Goal: Information Seeking & Learning: Learn about a topic

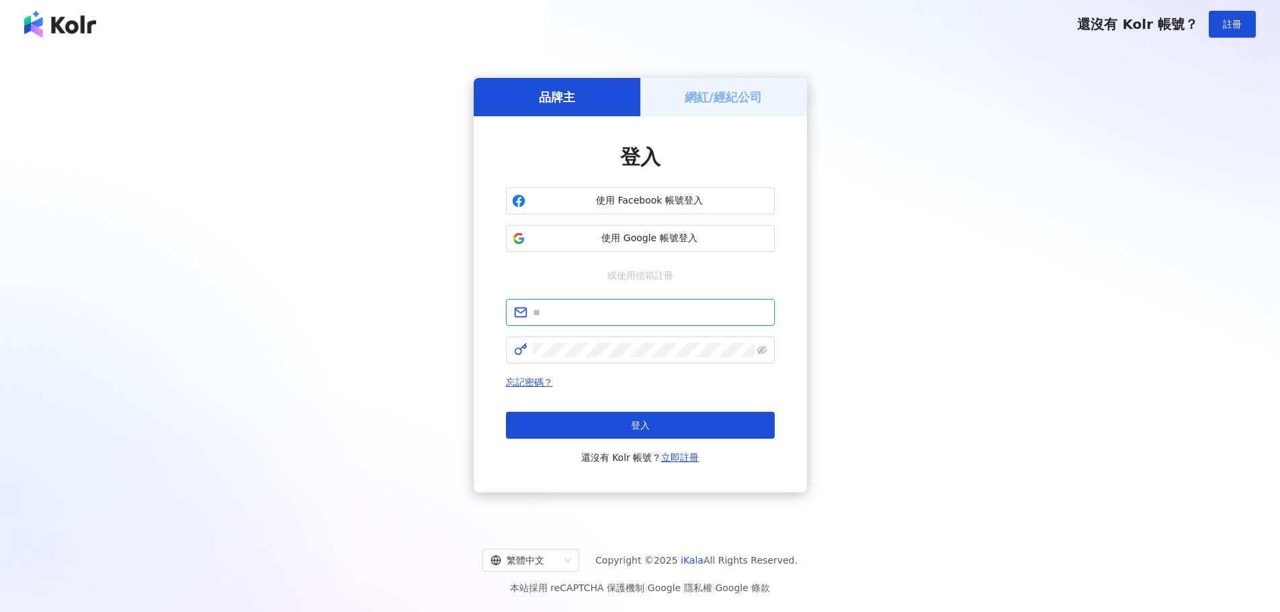
type input "**********"
click at [595, 435] on button "登入" at bounding box center [640, 425] width 269 height 27
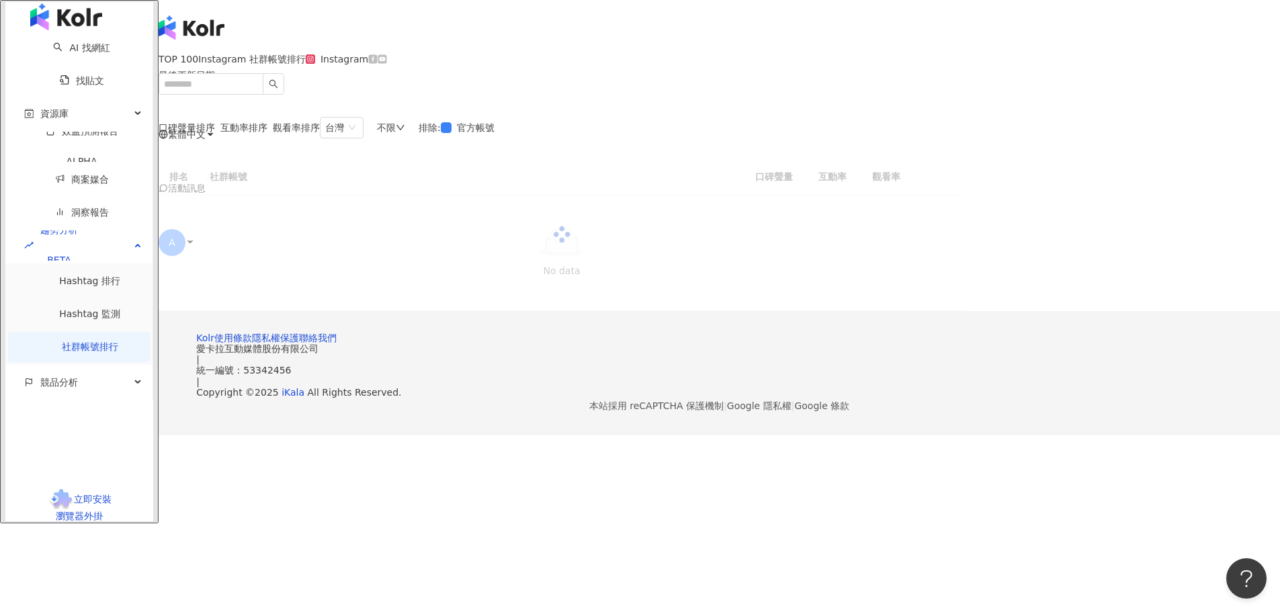
click at [405, 133] on div "不限" at bounding box center [391, 127] width 28 height 11
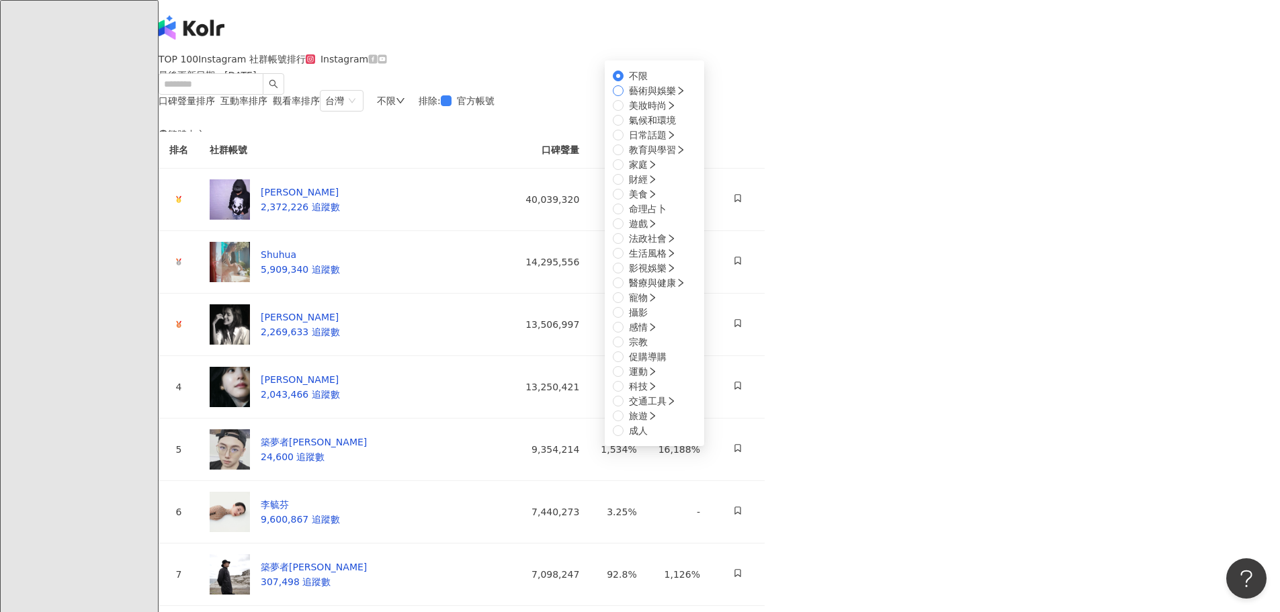
click at [676, 96] on span "藝術與娛樂" at bounding box center [652, 90] width 47 height 11
click at [681, 113] on span "美妝時尚" at bounding box center [652, 105] width 58 height 15
click at [681, 128] on span "氣候和環境" at bounding box center [652, 120] width 58 height 15
click at [681, 142] on span "日常話題" at bounding box center [652, 135] width 58 height 15
click at [691, 157] on span "教育與學習" at bounding box center [656, 149] width 67 height 15
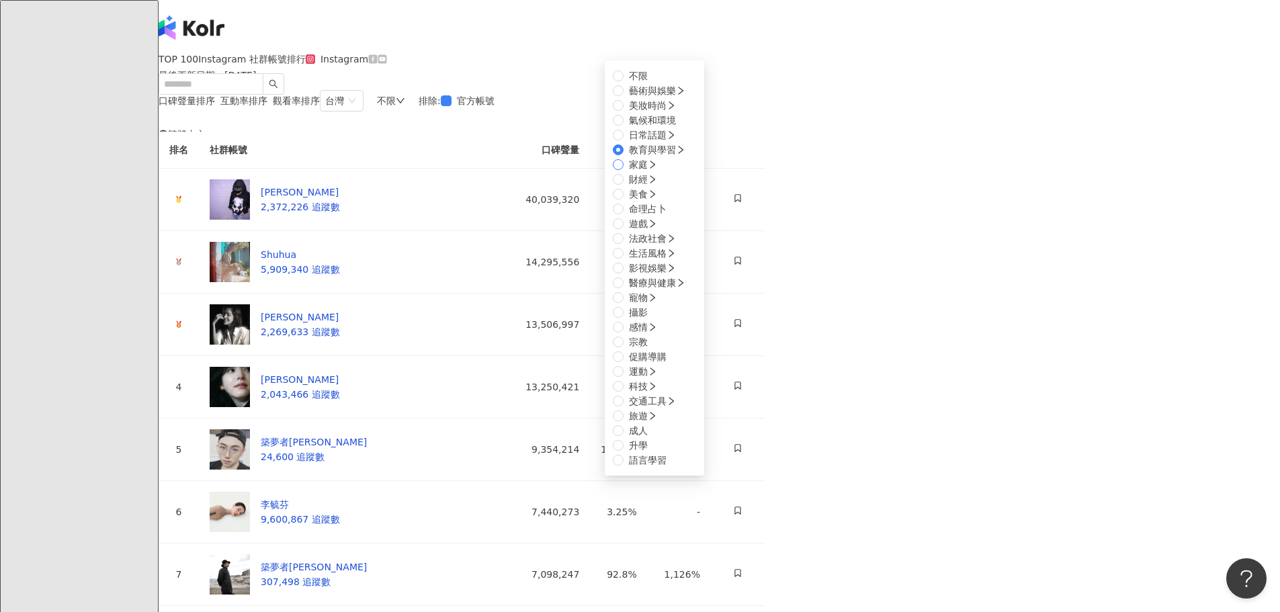
click at [662, 172] on span "家庭" at bounding box center [642, 164] width 39 height 15
click at [662, 187] on span "財經" at bounding box center [642, 179] width 39 height 15
click at [662, 202] on span "美食" at bounding box center [642, 194] width 39 height 15
click at [662, 187] on span "財經" at bounding box center [642, 179] width 39 height 15
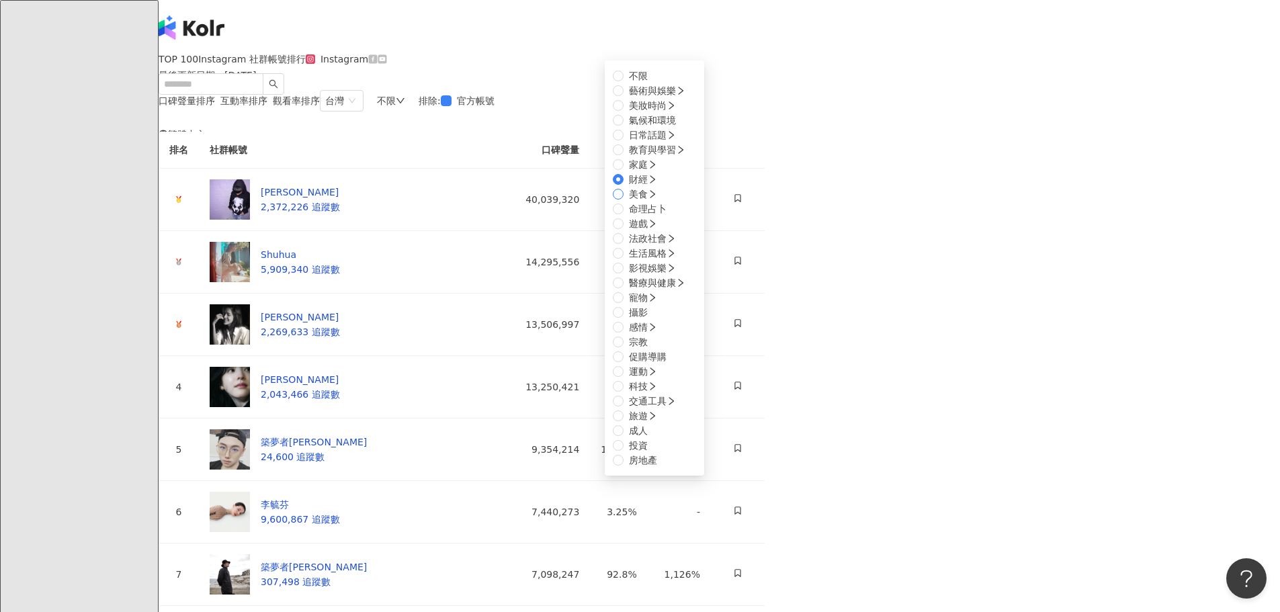
click at [662, 202] on span "美食" at bounding box center [642, 194] width 39 height 15
click at [672, 216] on span "命理占卜" at bounding box center [647, 209] width 48 height 15
click at [662, 231] on span "遊戲" at bounding box center [642, 223] width 39 height 15
click at [681, 246] on span "法政社會" at bounding box center [652, 238] width 58 height 15
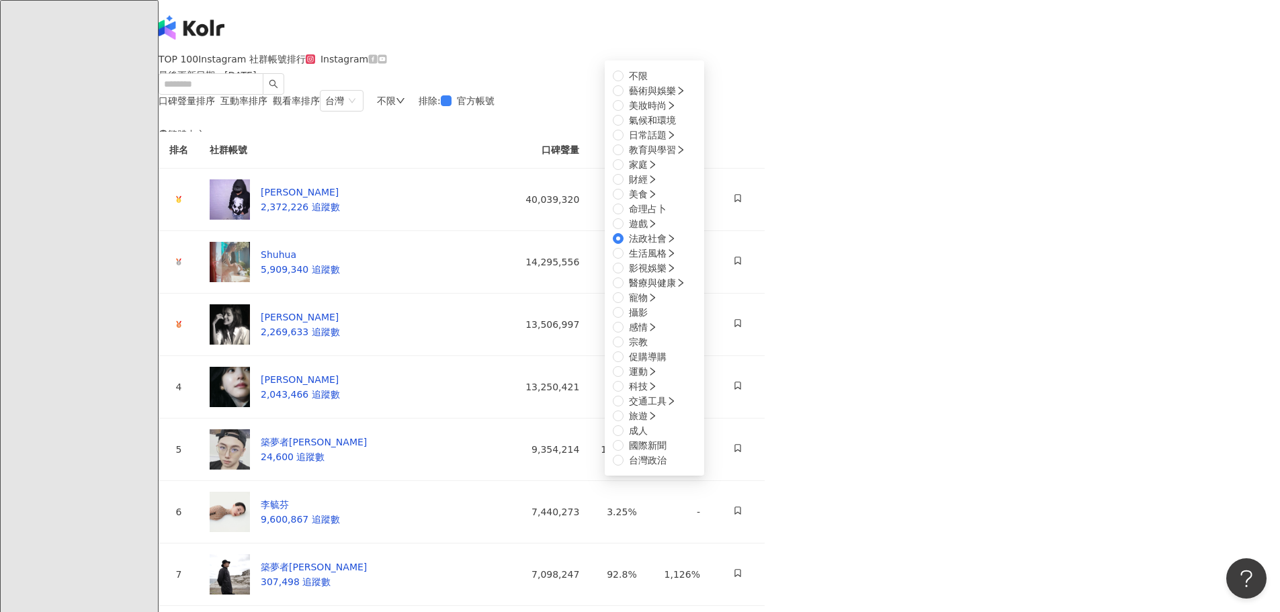
scroll to position [202, 0]
click at [681, 261] on span "生活風格" at bounding box center [652, 253] width 58 height 15
click at [681, 275] on label "影視娛樂" at bounding box center [647, 268] width 69 height 15
click at [676, 288] on span "醫療與健康" at bounding box center [652, 282] width 47 height 11
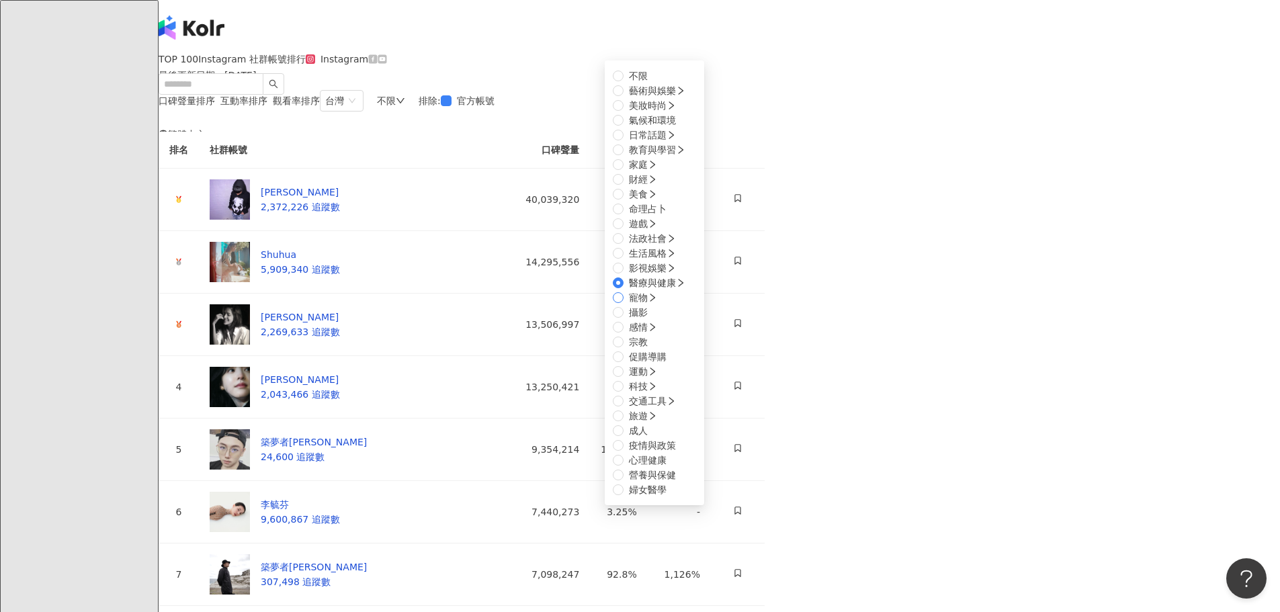
scroll to position [453, 0]
click at [653, 423] on span "成人" at bounding box center [638, 430] width 30 height 15
click at [662, 408] on span "旅遊" at bounding box center [642, 415] width 39 height 15
click at [681, 394] on span "交通工具" at bounding box center [652, 401] width 58 height 15
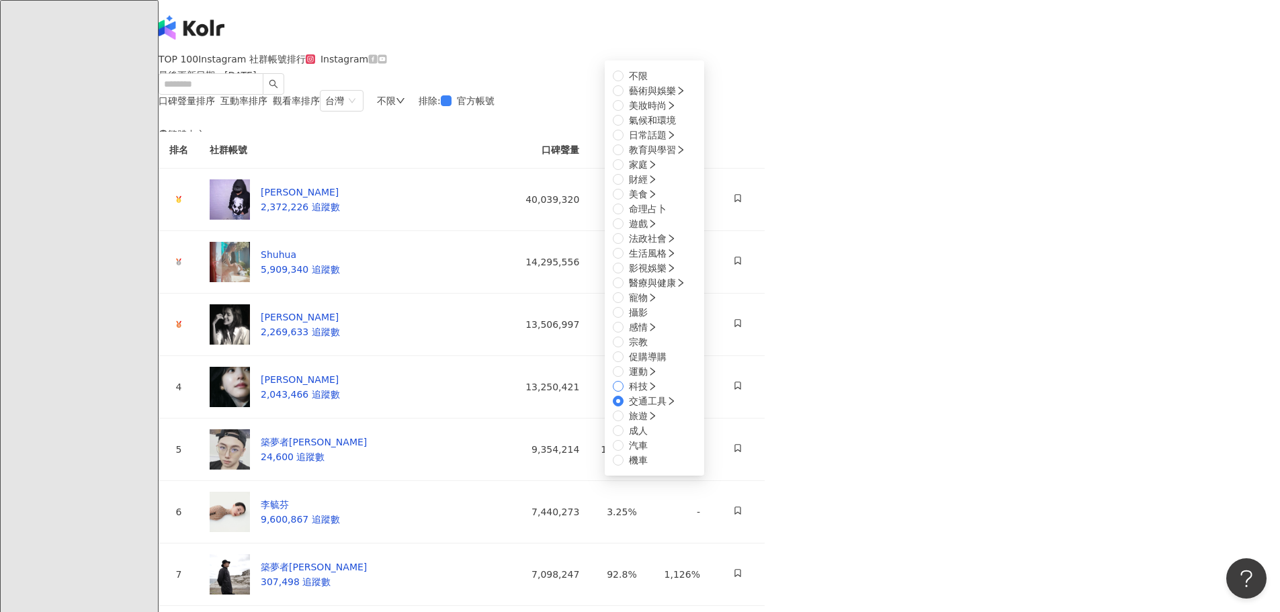
click at [662, 379] on span "科技" at bounding box center [642, 386] width 39 height 15
click at [662, 364] on span "運動" at bounding box center [642, 371] width 39 height 15
click at [672, 364] on span "促購導購" at bounding box center [647, 356] width 48 height 15
click at [653, 349] on span "宗教" at bounding box center [638, 342] width 30 height 15
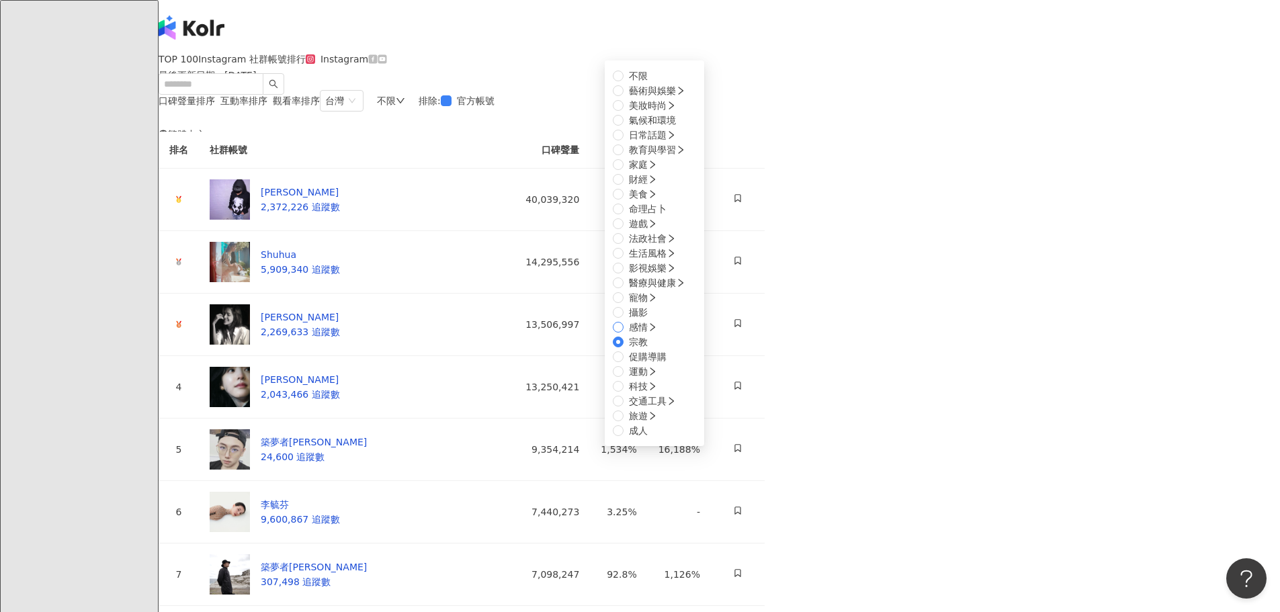
click at [662, 335] on label "感情" at bounding box center [638, 327] width 50 height 15
click at [653, 320] on span "攝影" at bounding box center [638, 312] width 30 height 15
click at [662, 300] on span "寵物" at bounding box center [642, 297] width 39 height 15
click at [691, 275] on span "醫療與健康" at bounding box center [656, 282] width 67 height 15
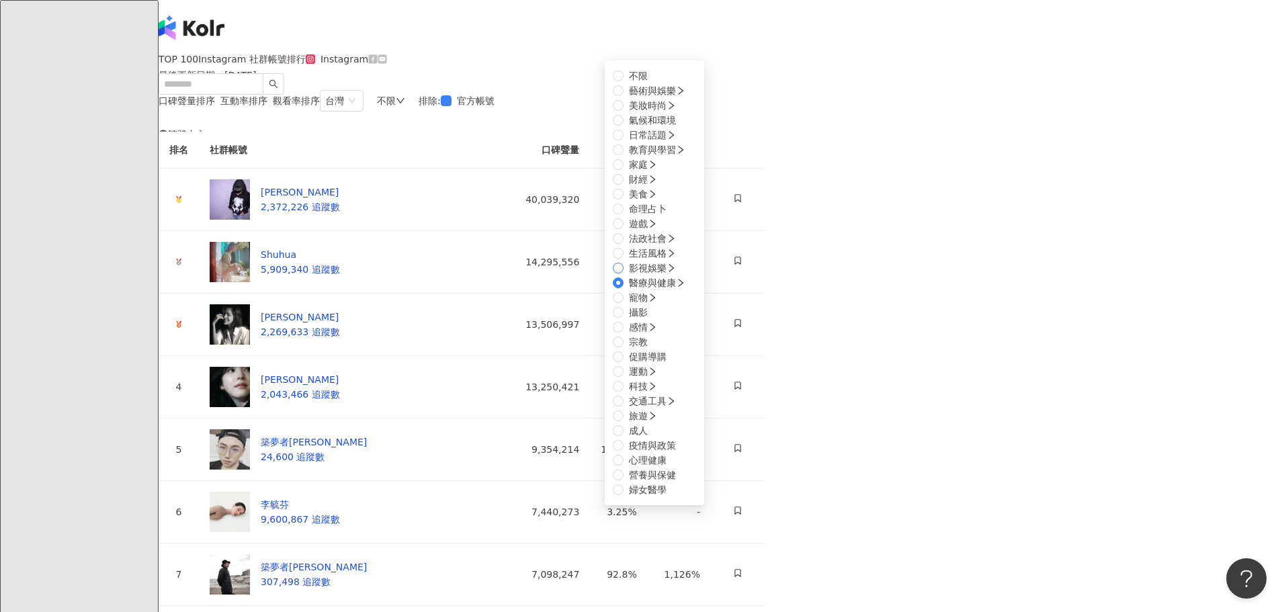
click at [681, 275] on label "影視娛樂" at bounding box center [647, 268] width 69 height 15
click at [632, 112] on div "口碑聲量排序 互動率排序 觀看率排序 台灣 不限 不限 藝術與娛樂 美妝時尚 氣候和環境 日常話題 教育與學習 家庭 財經 美食 命理占卜 遊戲 法政社會 生…" at bounding box center [462, 100] width 606 height 21
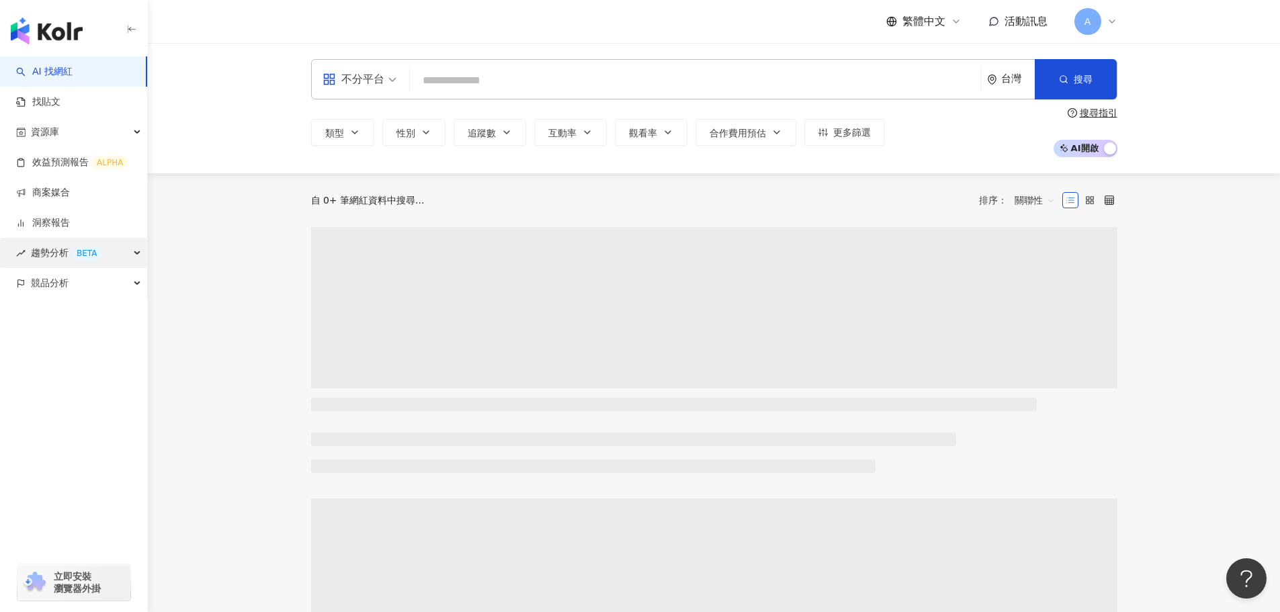
click at [33, 257] on span "趨勢分析 BETA" at bounding box center [66, 253] width 71 height 30
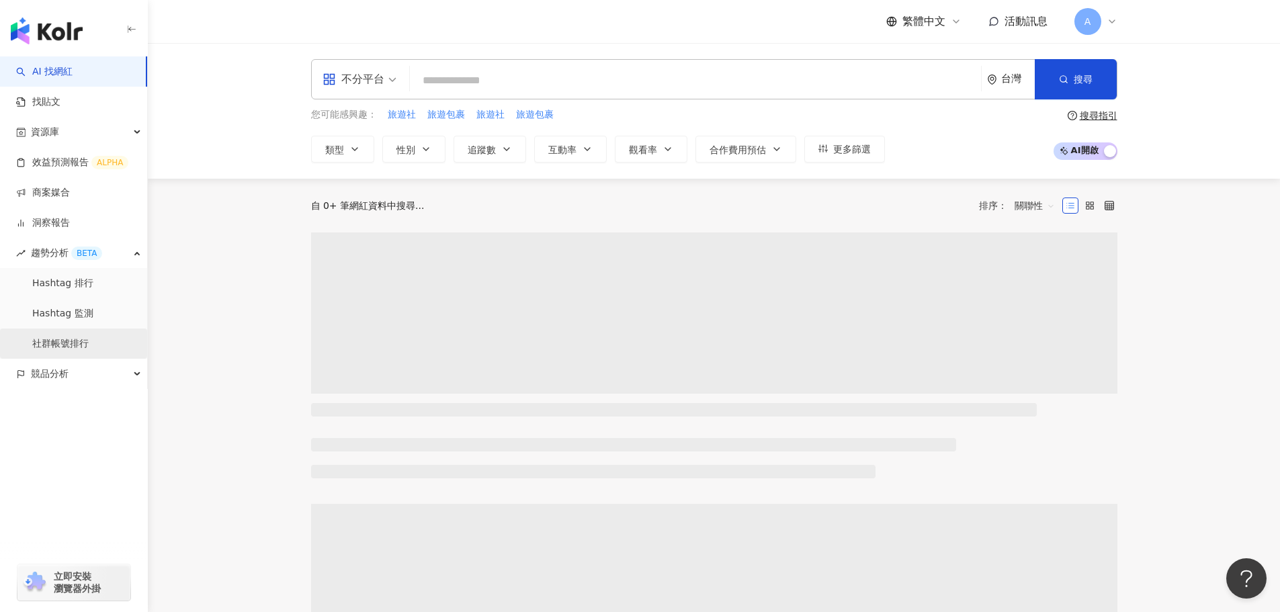
click at [56, 342] on link "社群帳號排行" at bounding box center [60, 343] width 56 height 13
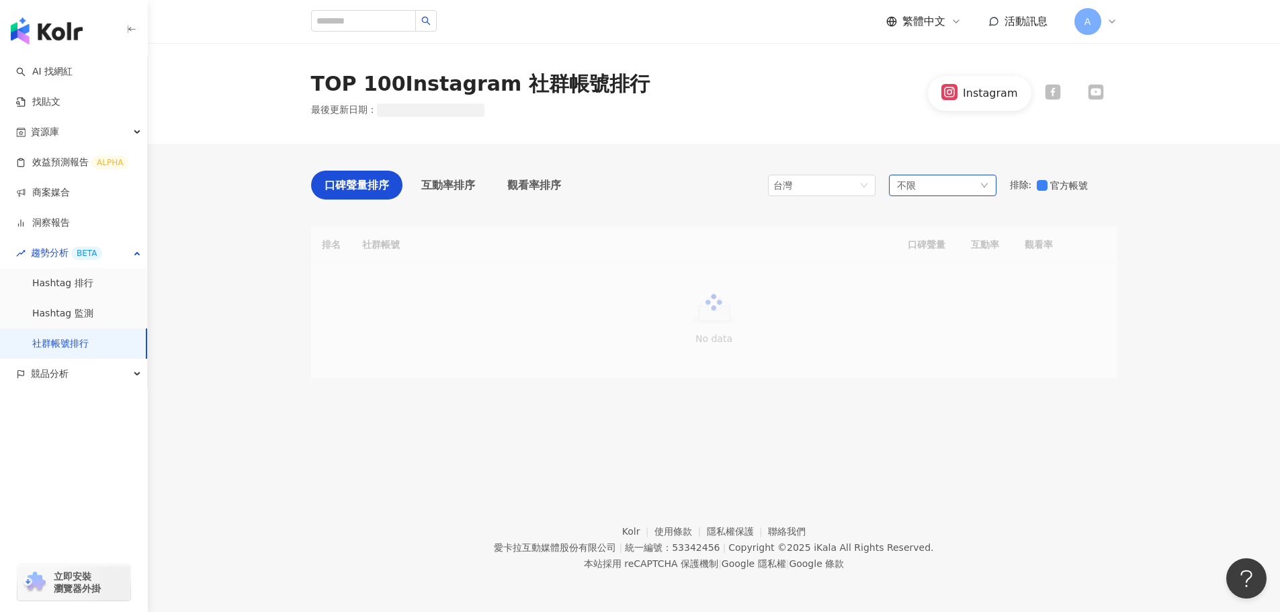
click at [951, 181] on div "不限" at bounding box center [942, 185] width 107 height 21
click at [978, 269] on label "藝術與娛樂" at bounding box center [983, 259] width 163 height 26
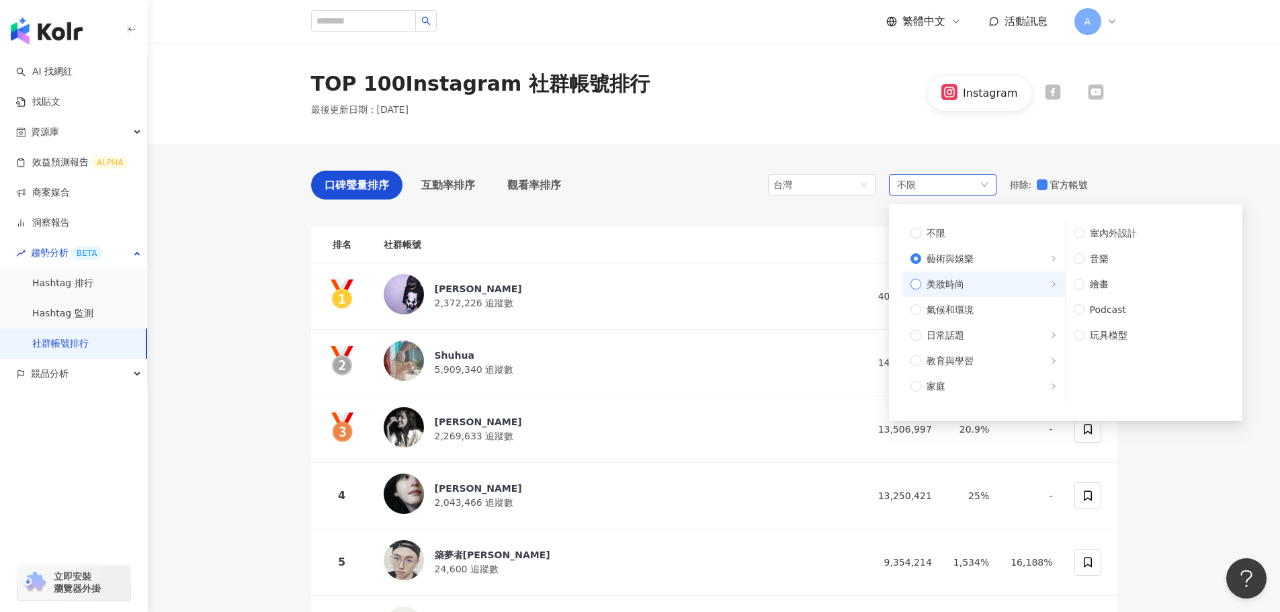
click at [975, 286] on span "美妝時尚" at bounding box center [989, 284] width 136 height 15
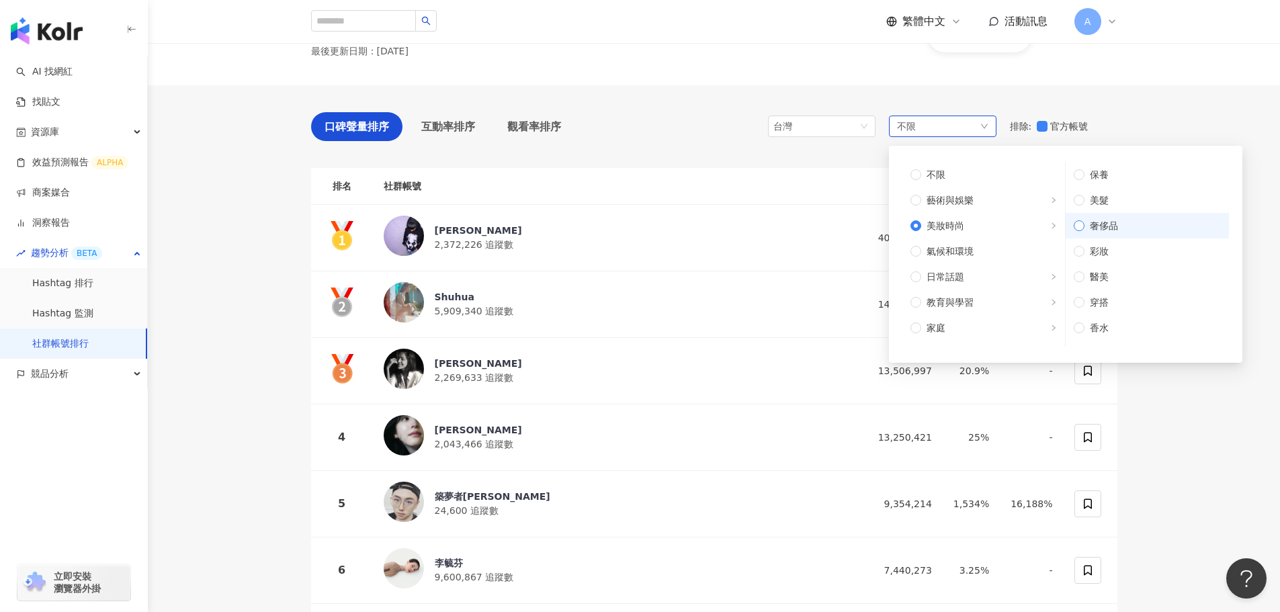
scroll to position [67, 0]
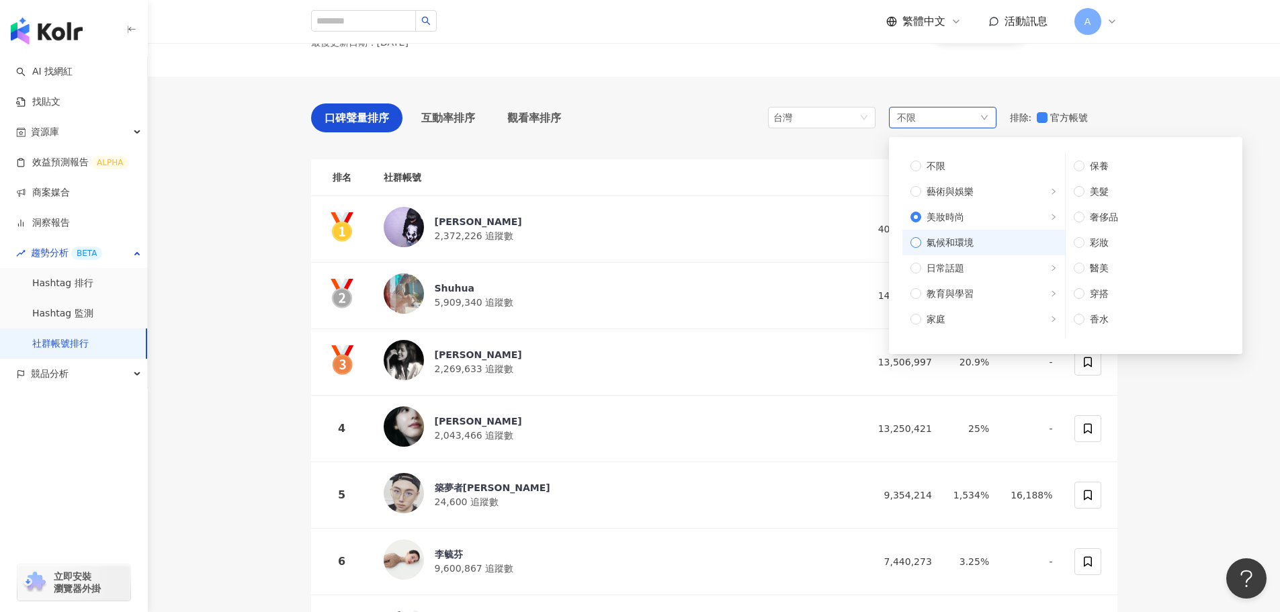
click at [980, 236] on span "氣候和環境" at bounding box center [989, 242] width 136 height 15
click at [976, 261] on span "日常話題" at bounding box center [989, 268] width 136 height 15
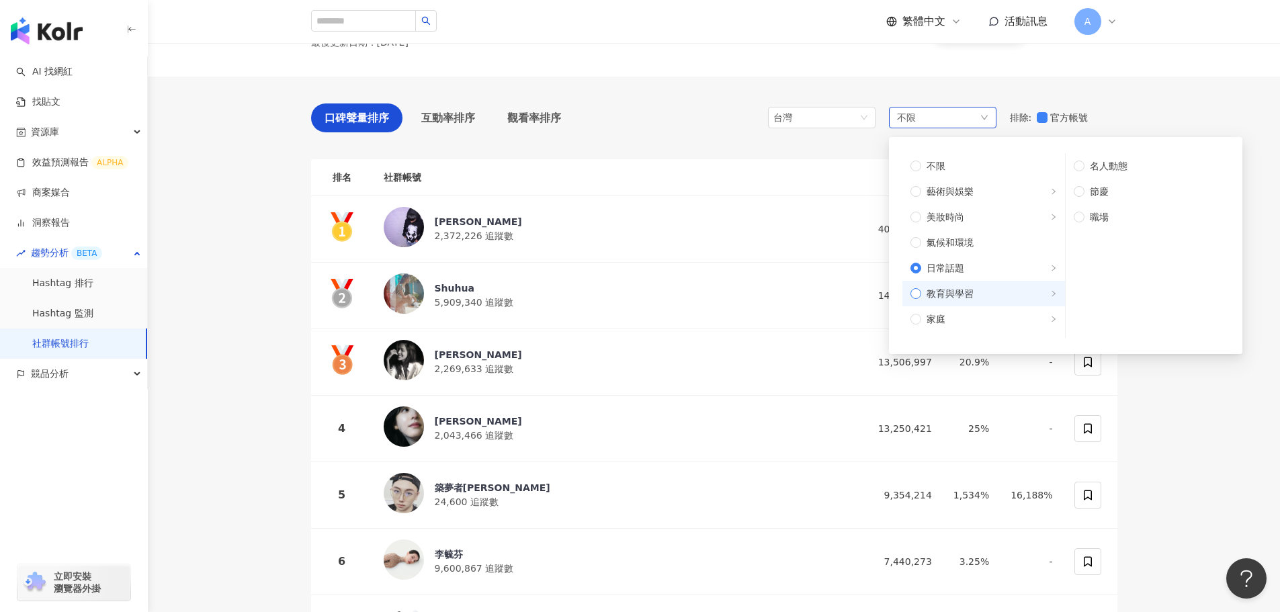
click at [977, 290] on span "教育與學習" at bounding box center [989, 293] width 136 height 15
click at [988, 312] on span "家庭" at bounding box center [989, 319] width 136 height 15
click at [989, 270] on span "財經" at bounding box center [989, 277] width 136 height 15
click at [983, 296] on span "美食" at bounding box center [989, 303] width 136 height 15
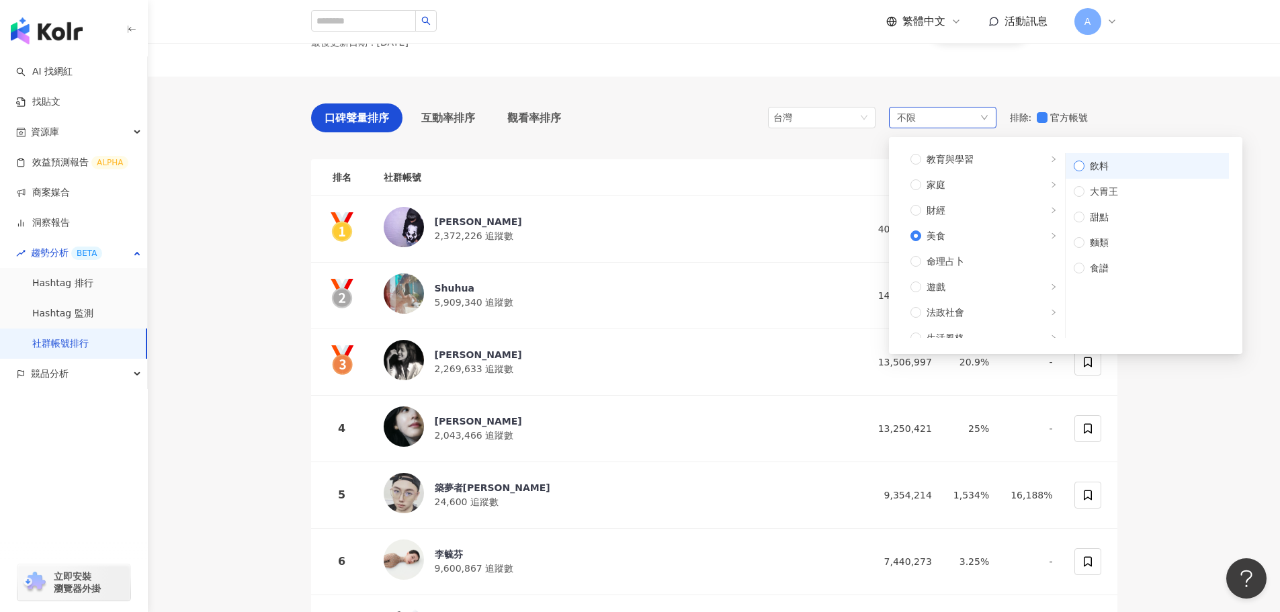
click at [1104, 165] on span "飲料" at bounding box center [1152, 166] width 136 height 15
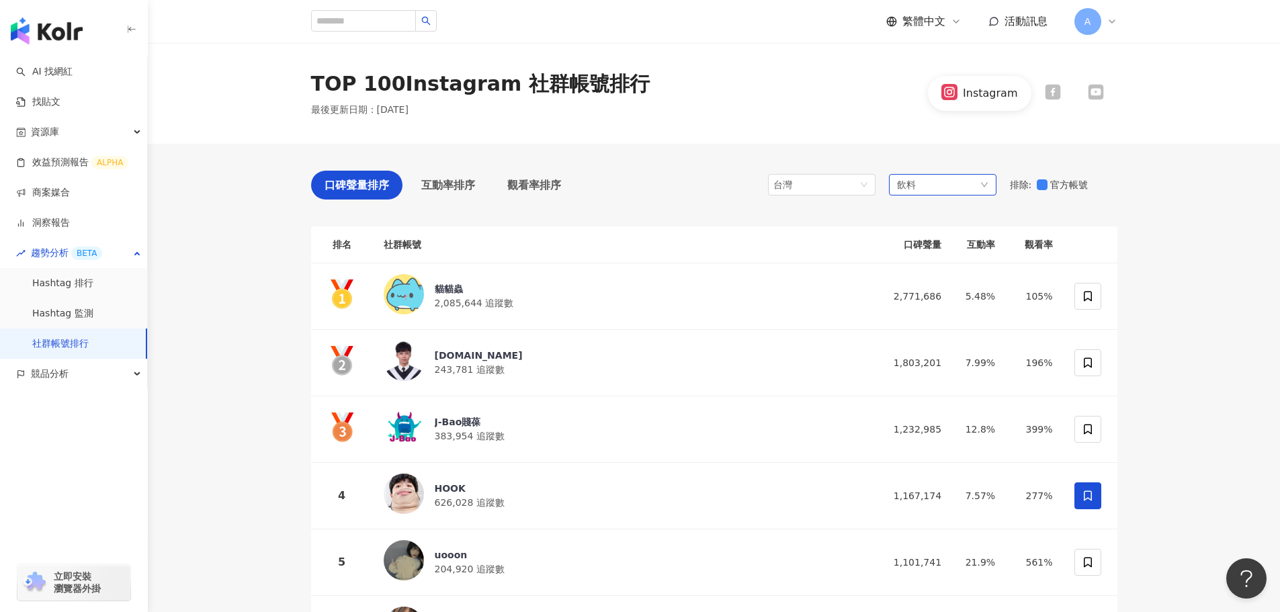
click at [915, 181] on span "飲料" at bounding box center [906, 184] width 19 height 15
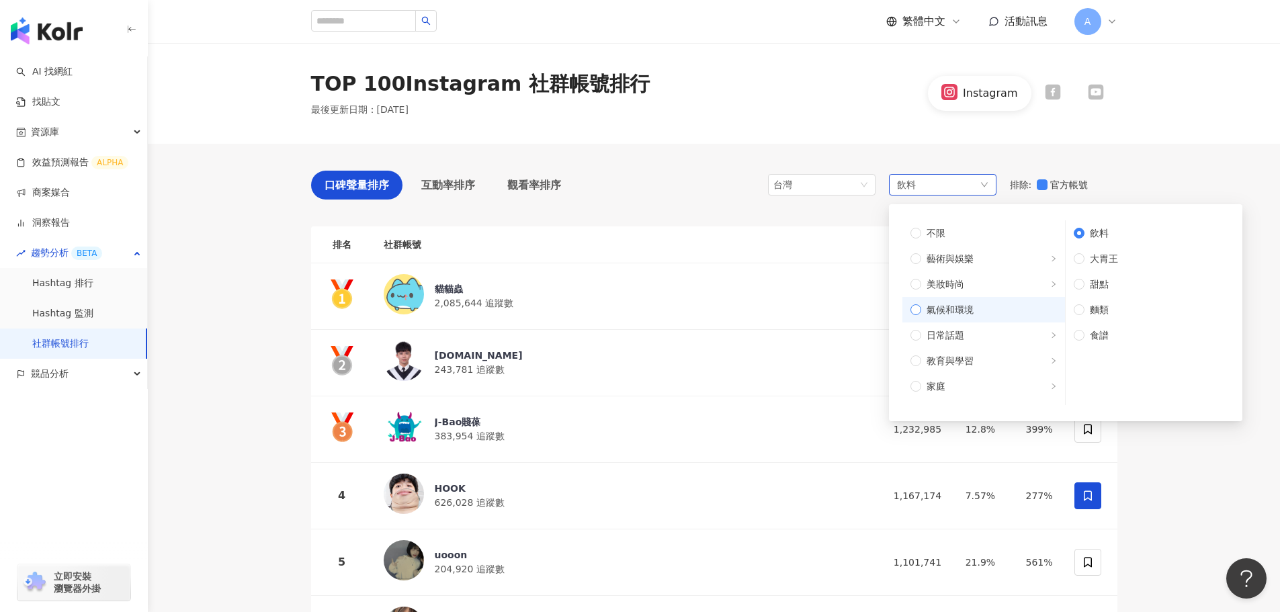
click at [992, 310] on span "氣候和環境" at bounding box center [989, 309] width 136 height 15
click at [984, 332] on span "日常話題" at bounding box center [989, 335] width 136 height 15
click at [990, 359] on span "教育與學習" at bounding box center [989, 360] width 136 height 15
click at [988, 328] on label "家庭" at bounding box center [983, 319] width 163 height 26
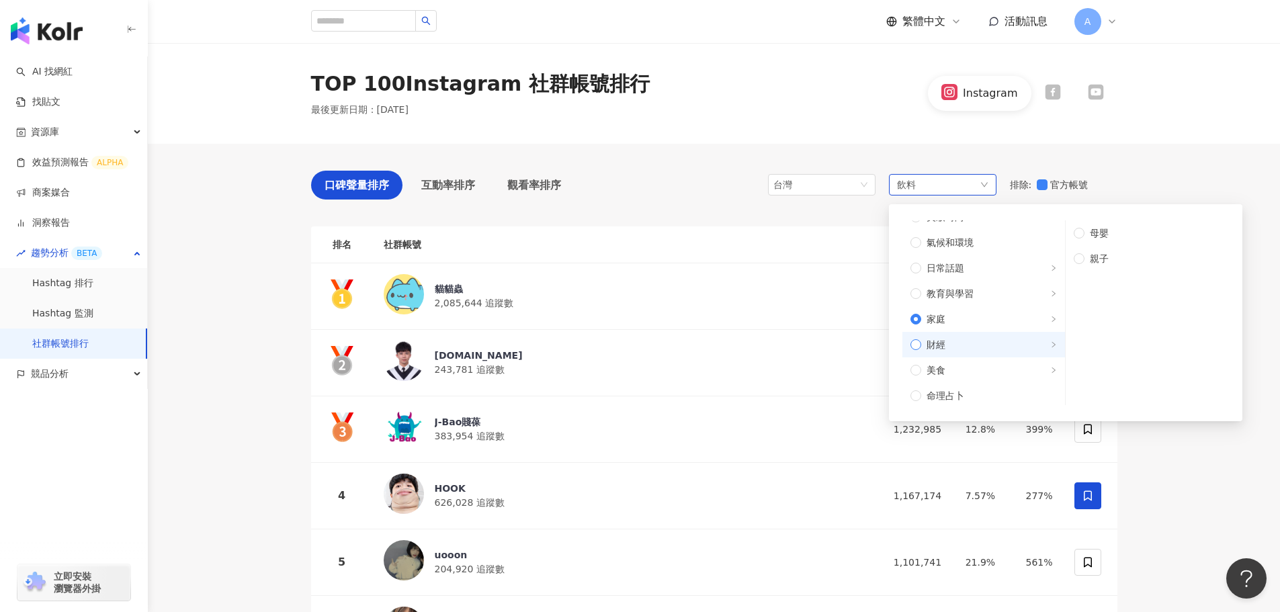
click at [988, 342] on span "財經" at bounding box center [989, 344] width 136 height 15
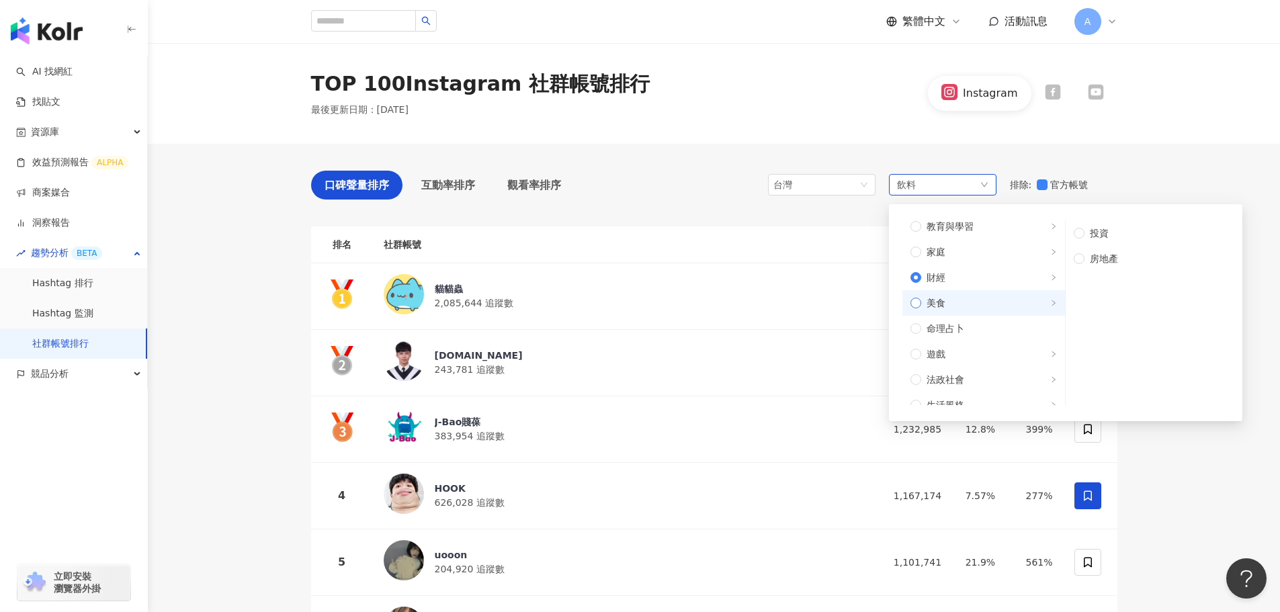
click at [971, 311] on label "美食" at bounding box center [983, 303] width 163 height 26
click at [969, 322] on span "命理占卜" at bounding box center [989, 328] width 136 height 15
click at [965, 343] on label "遊戲" at bounding box center [983, 354] width 163 height 26
click at [980, 373] on span "法政社會" at bounding box center [989, 379] width 136 height 15
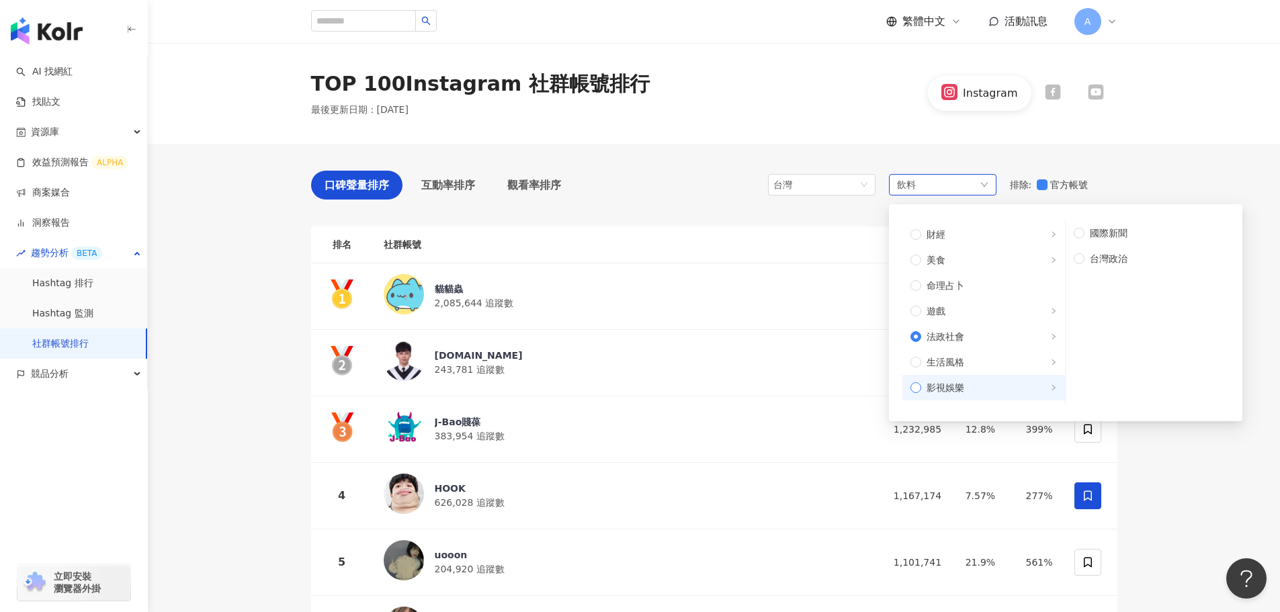
scroll to position [202, 0]
click at [977, 343] on span "生活風格" at bounding box center [989, 338] width 136 height 15
click at [977, 357] on span "影視娛樂" at bounding box center [989, 363] width 136 height 15
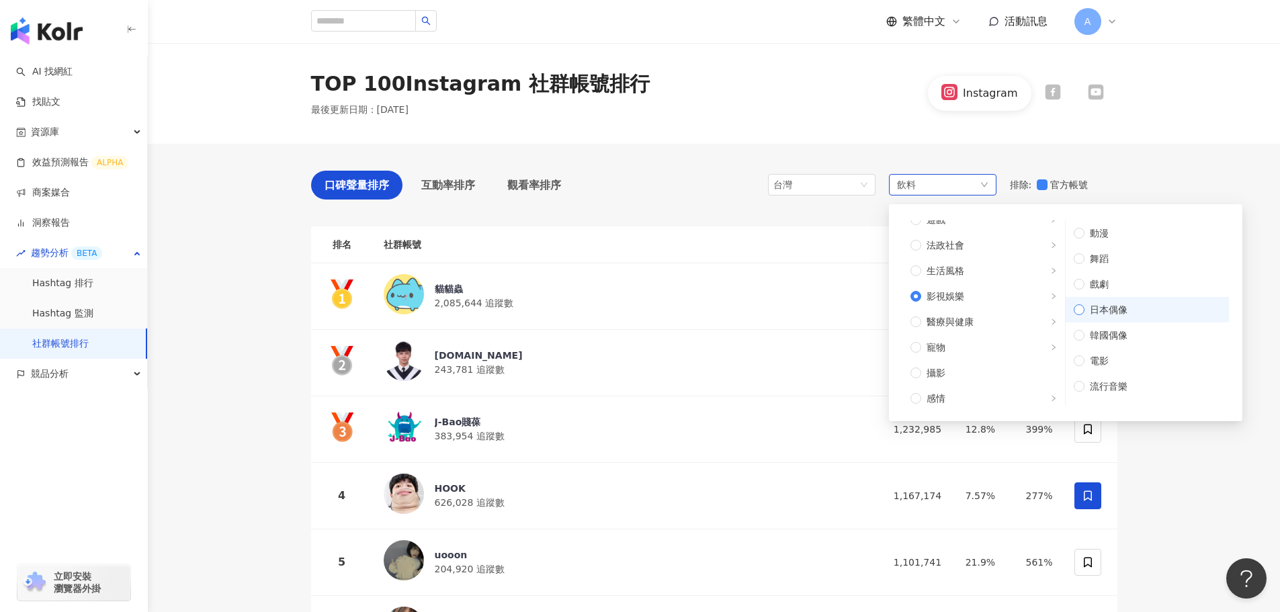
scroll to position [19, 0]
click at [960, 328] on span "醫療與健康" at bounding box center [949, 321] width 47 height 15
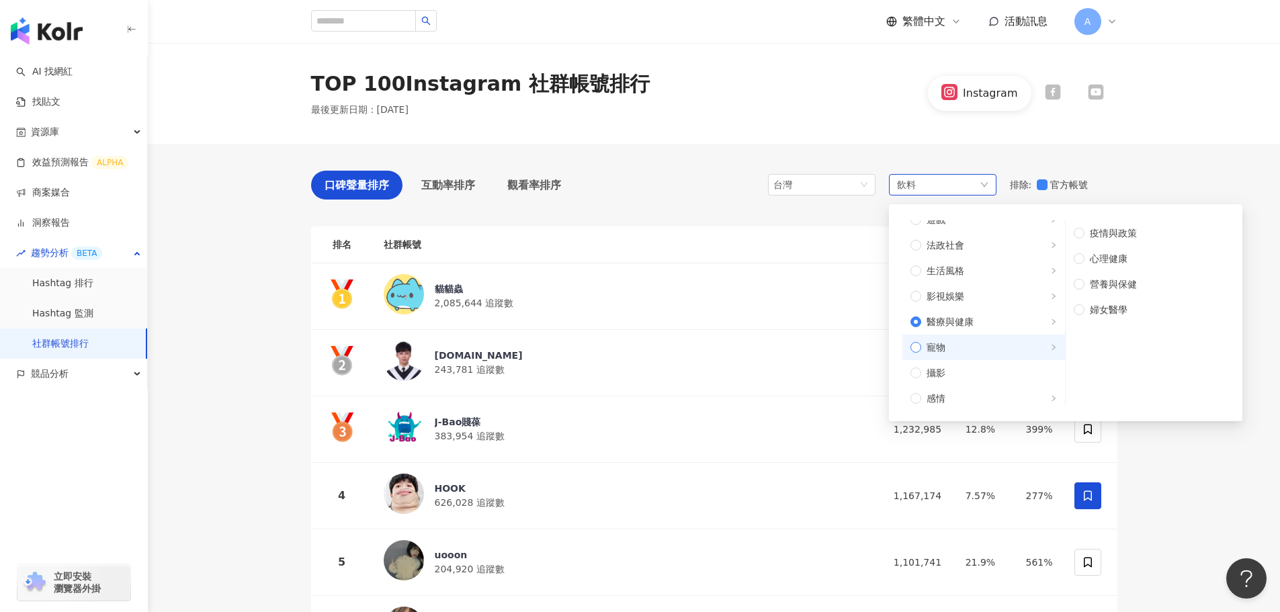
click at [961, 346] on span "寵物" at bounding box center [989, 347] width 136 height 15
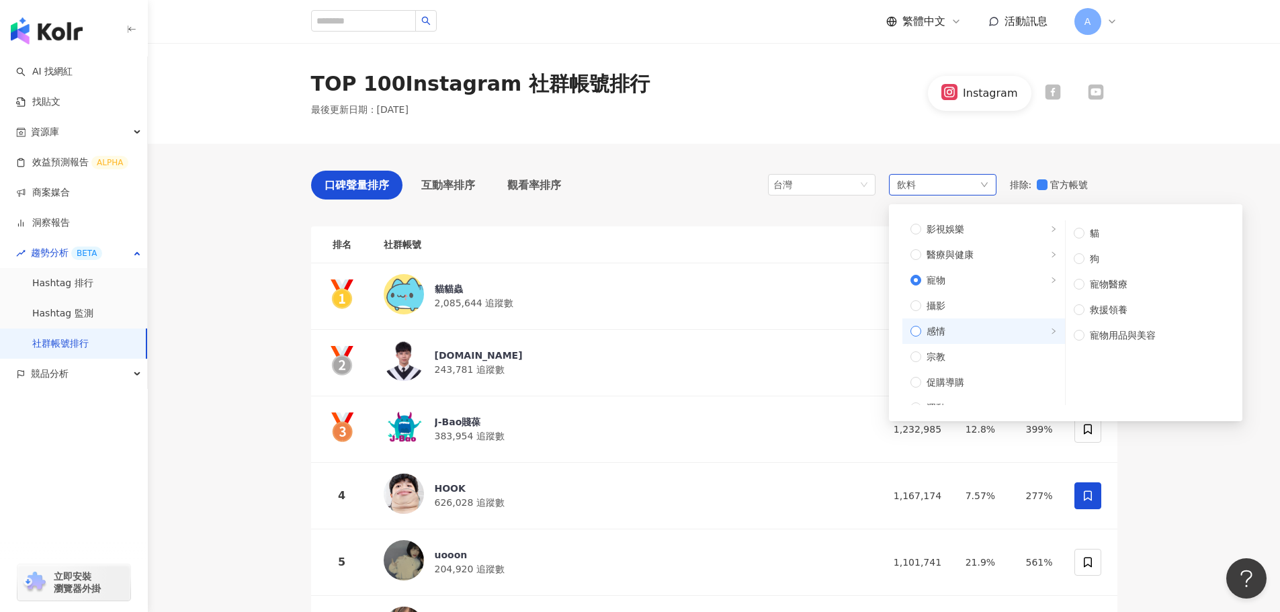
click at [961, 339] on label "感情" at bounding box center [983, 331] width 163 height 26
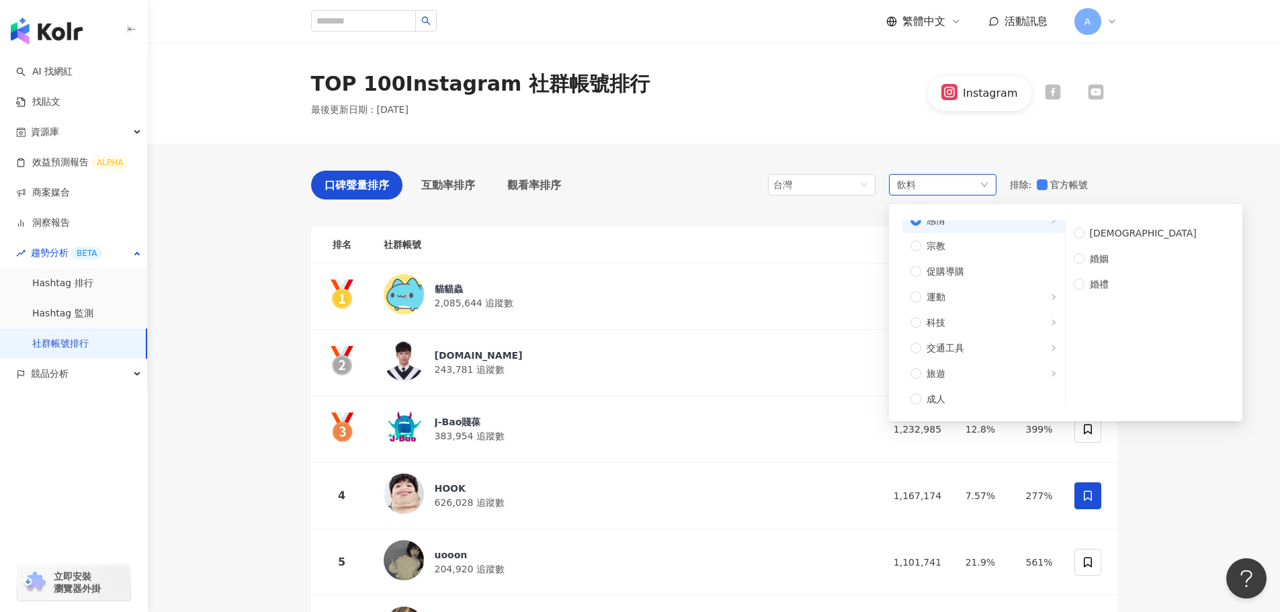
scroll to position [453, 0]
click at [967, 321] on span "科技" at bounding box center [989, 315] width 136 height 15
click at [971, 365] on span "旅遊" at bounding box center [989, 366] width 136 height 15
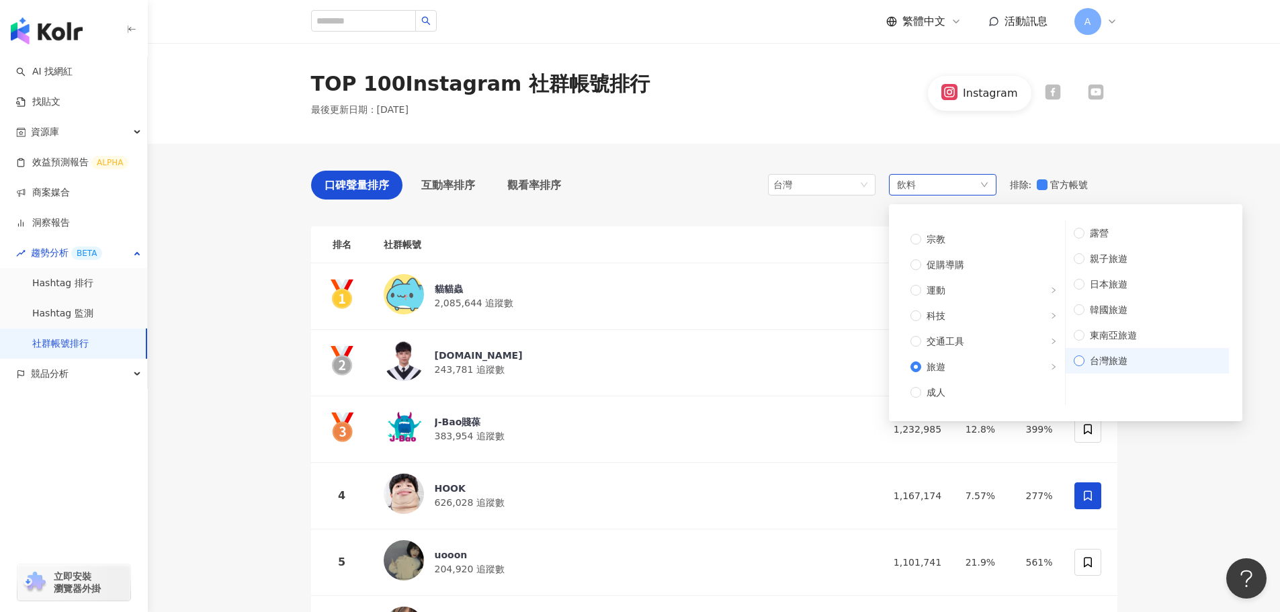
click at [1113, 363] on span "台灣旅遊" at bounding box center [1152, 360] width 136 height 15
